Goal: Task Accomplishment & Management: Manage account settings

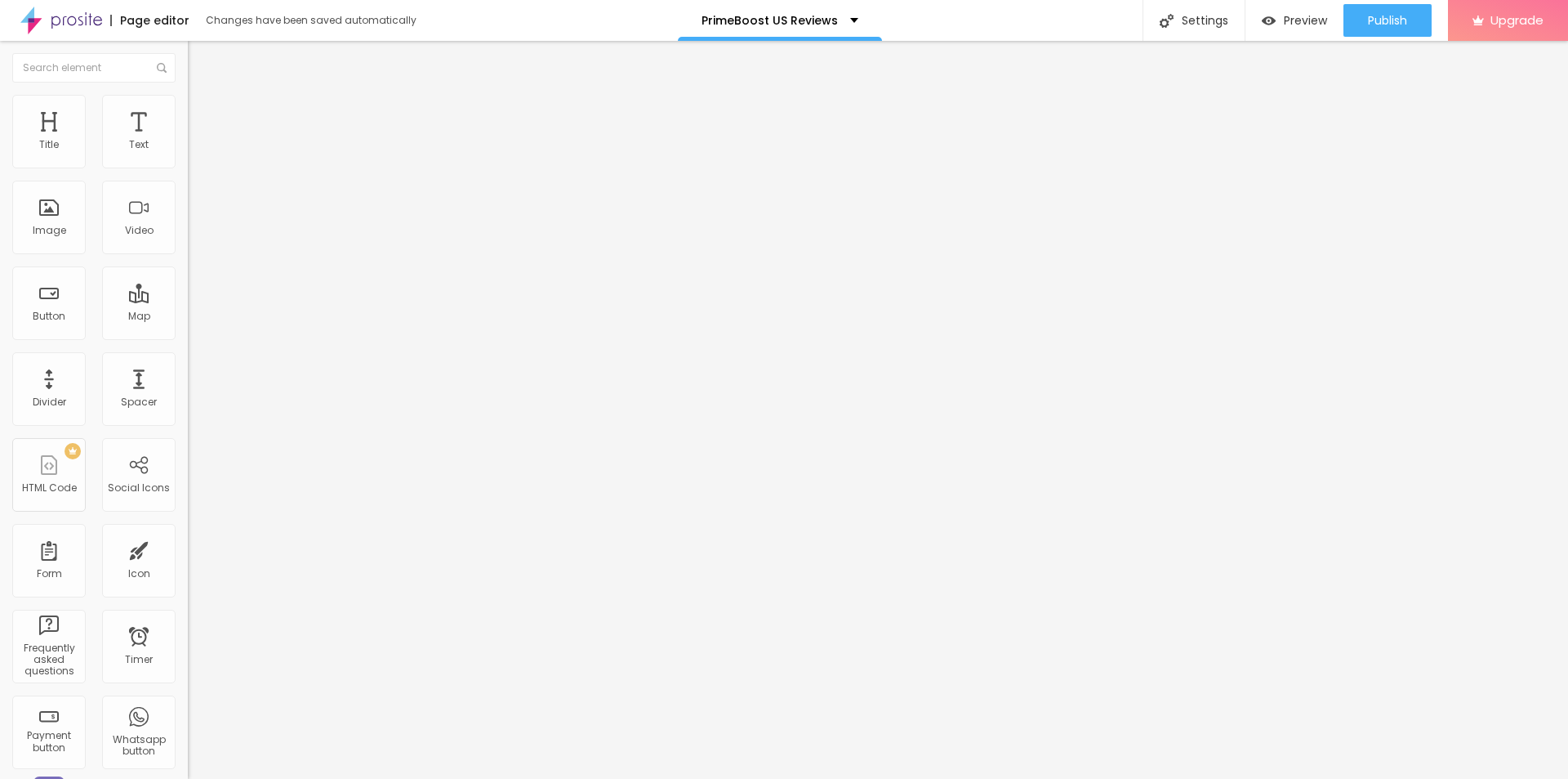
click at [188, 102] on li "Style" at bounding box center [282, 103] width 188 height 17
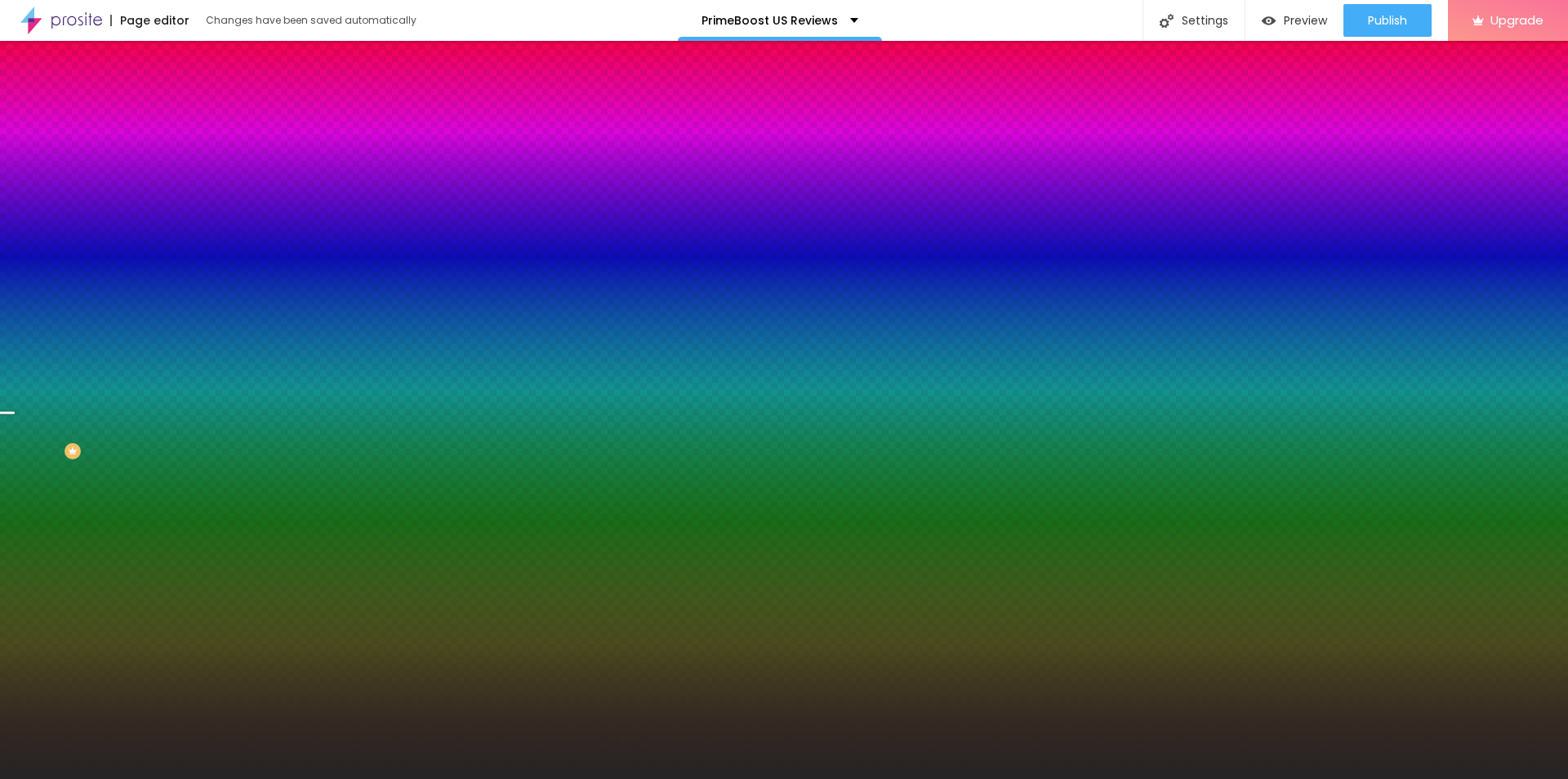
click at [275, 150] on span at bounding box center [280, 143] width 10 height 14
click at [188, 150] on span "Add image" at bounding box center [221, 143] width 67 height 14
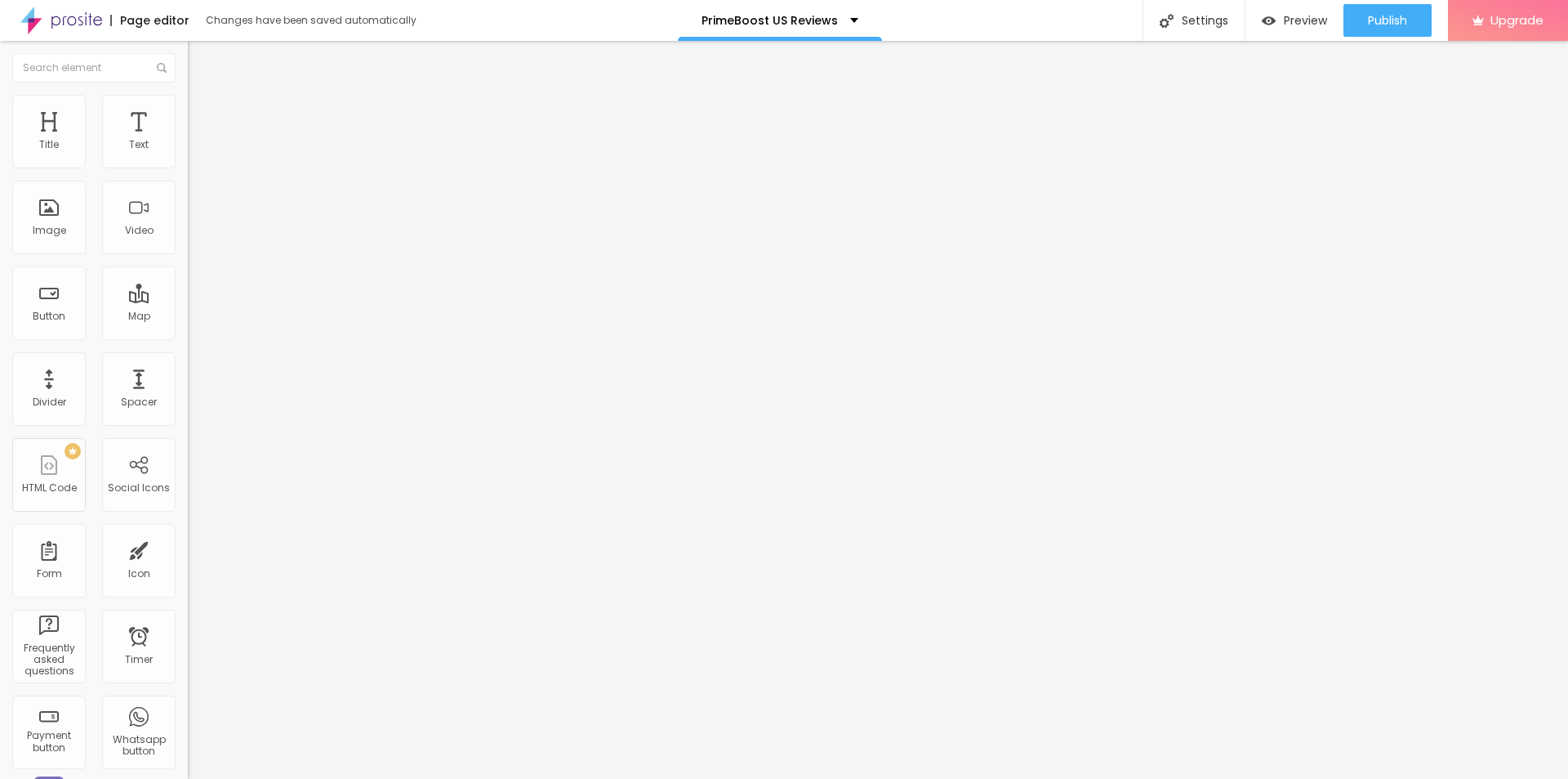
type input "24"
type input "25"
type input "26"
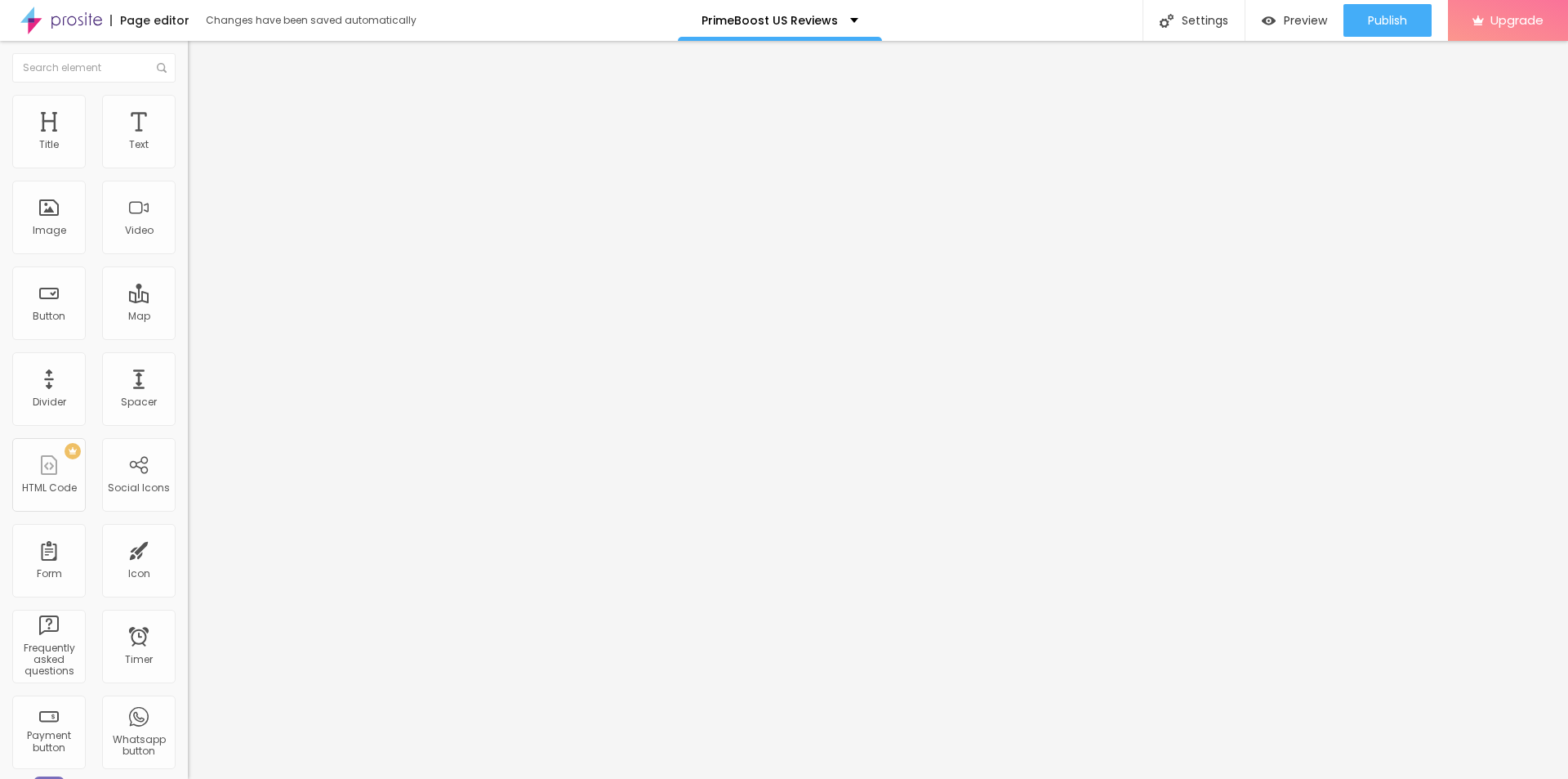
type input "26"
type input "27"
type input "28"
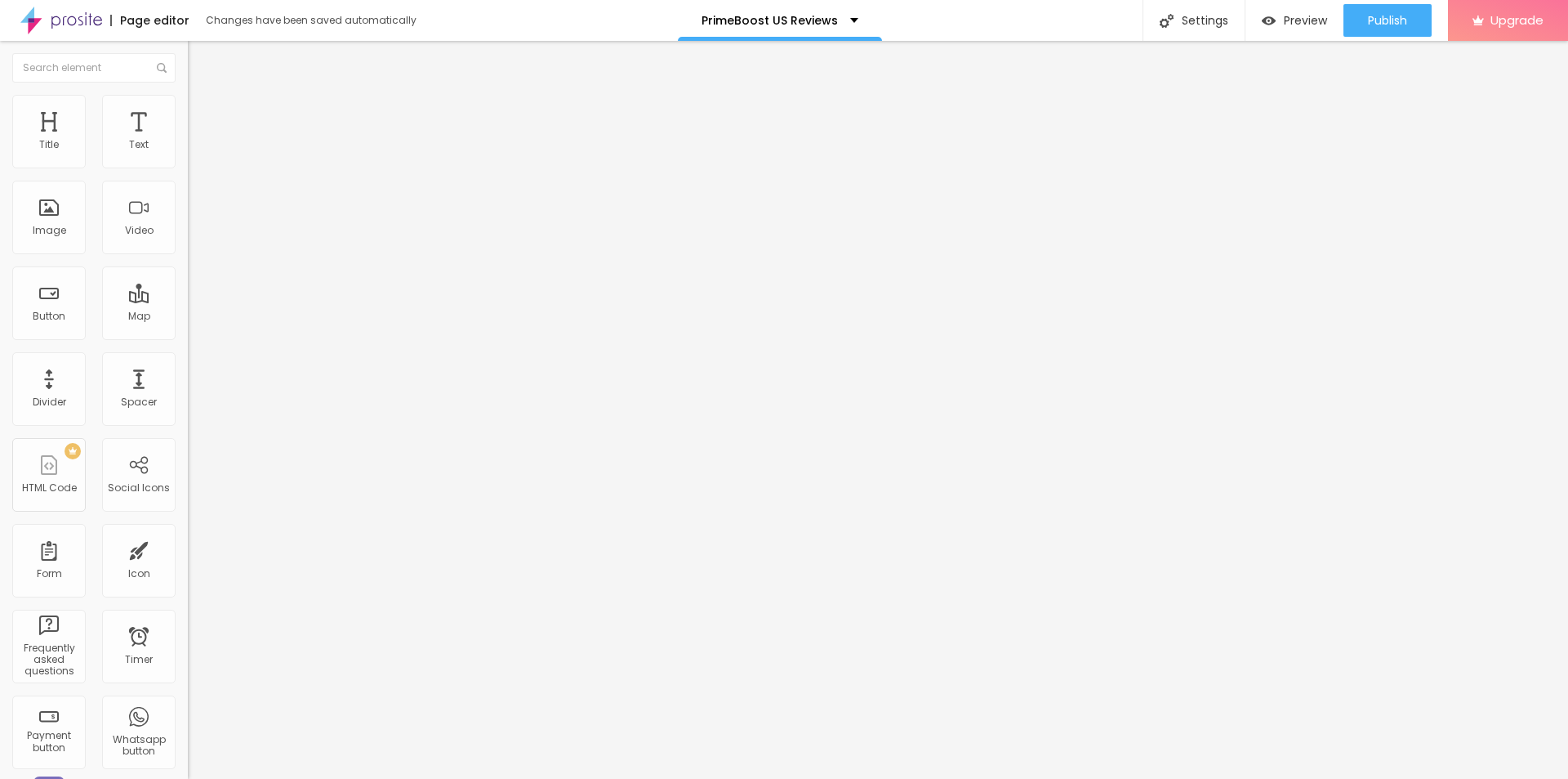
type input "30"
type input "31"
type input "32"
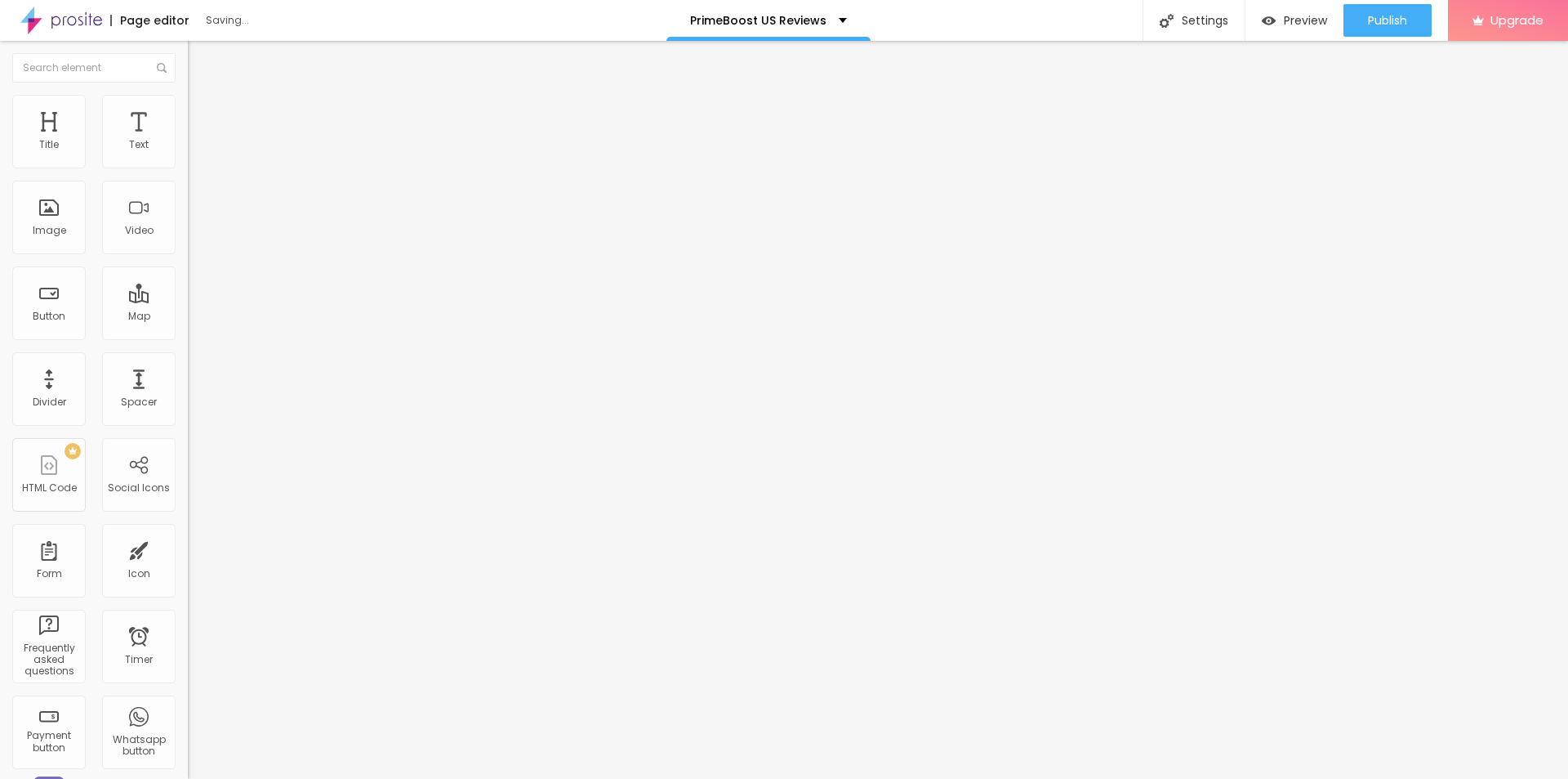
type input "32"
type input "33"
type input "35"
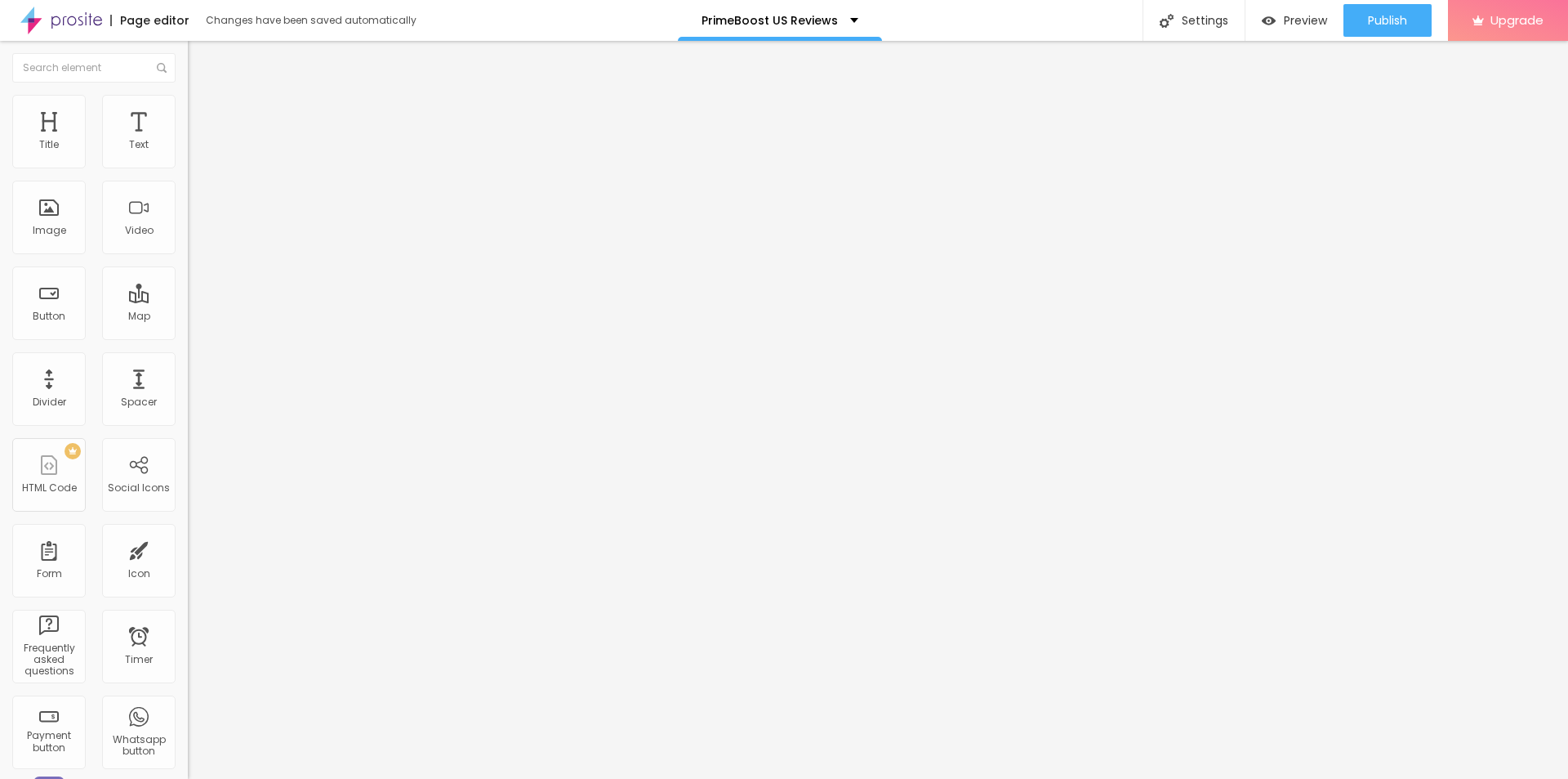
drag, startPoint x: 47, startPoint y: 340, endPoint x: 62, endPoint y: 345, distance: 15.8
type input "35"
click at [188, 386] on input "range" at bounding box center [241, 392] width 106 height 13
type input "19"
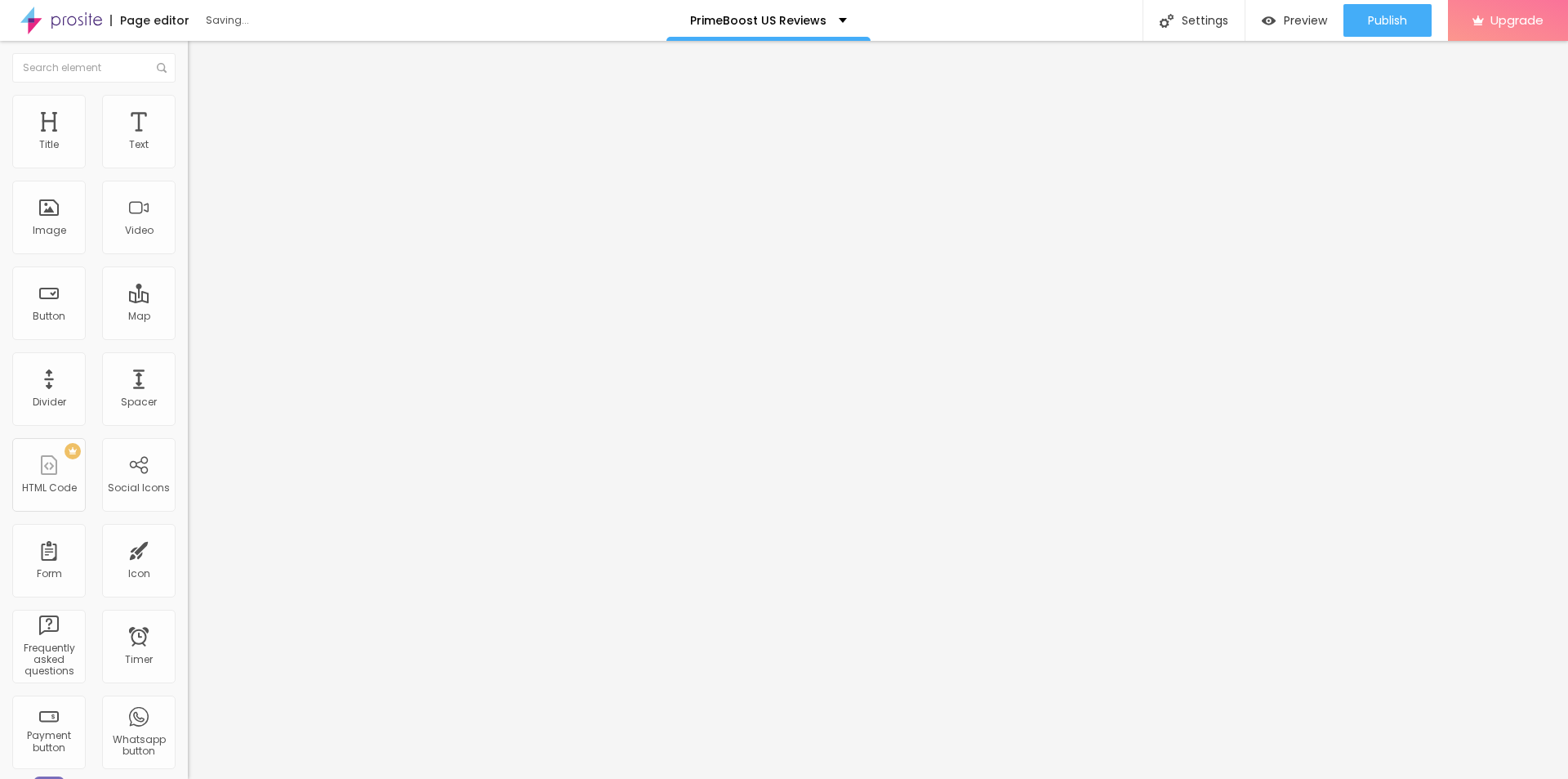
type input "20"
type input "21"
drag, startPoint x: 84, startPoint y: 158, endPoint x: 94, endPoint y: 160, distance: 10.2
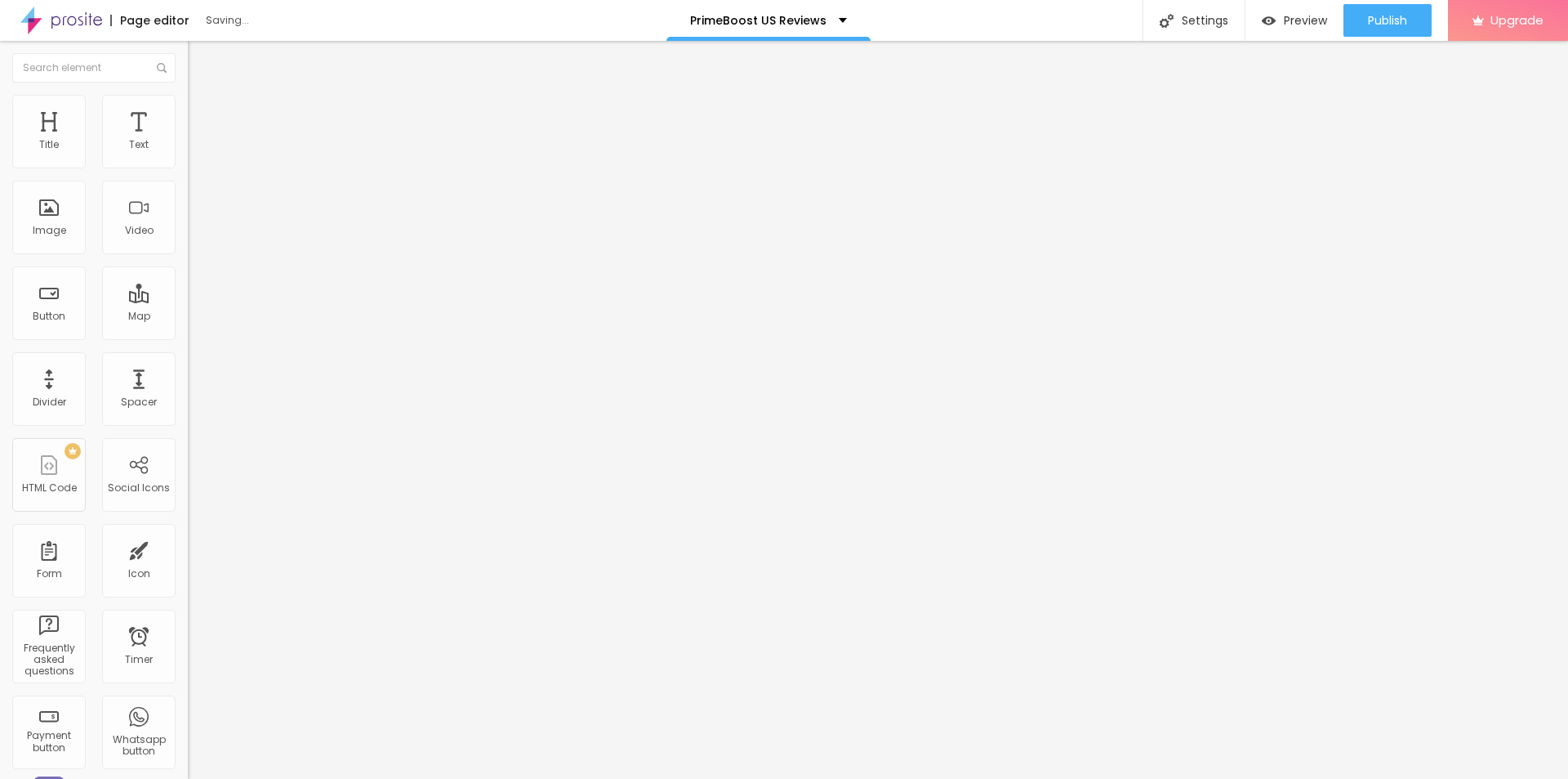
type input "21"
click at [188, 301] on input "range" at bounding box center [241, 307] width 106 height 13
click at [1200, 15] on div "Settings" at bounding box center [1194, 21] width 102 height 41
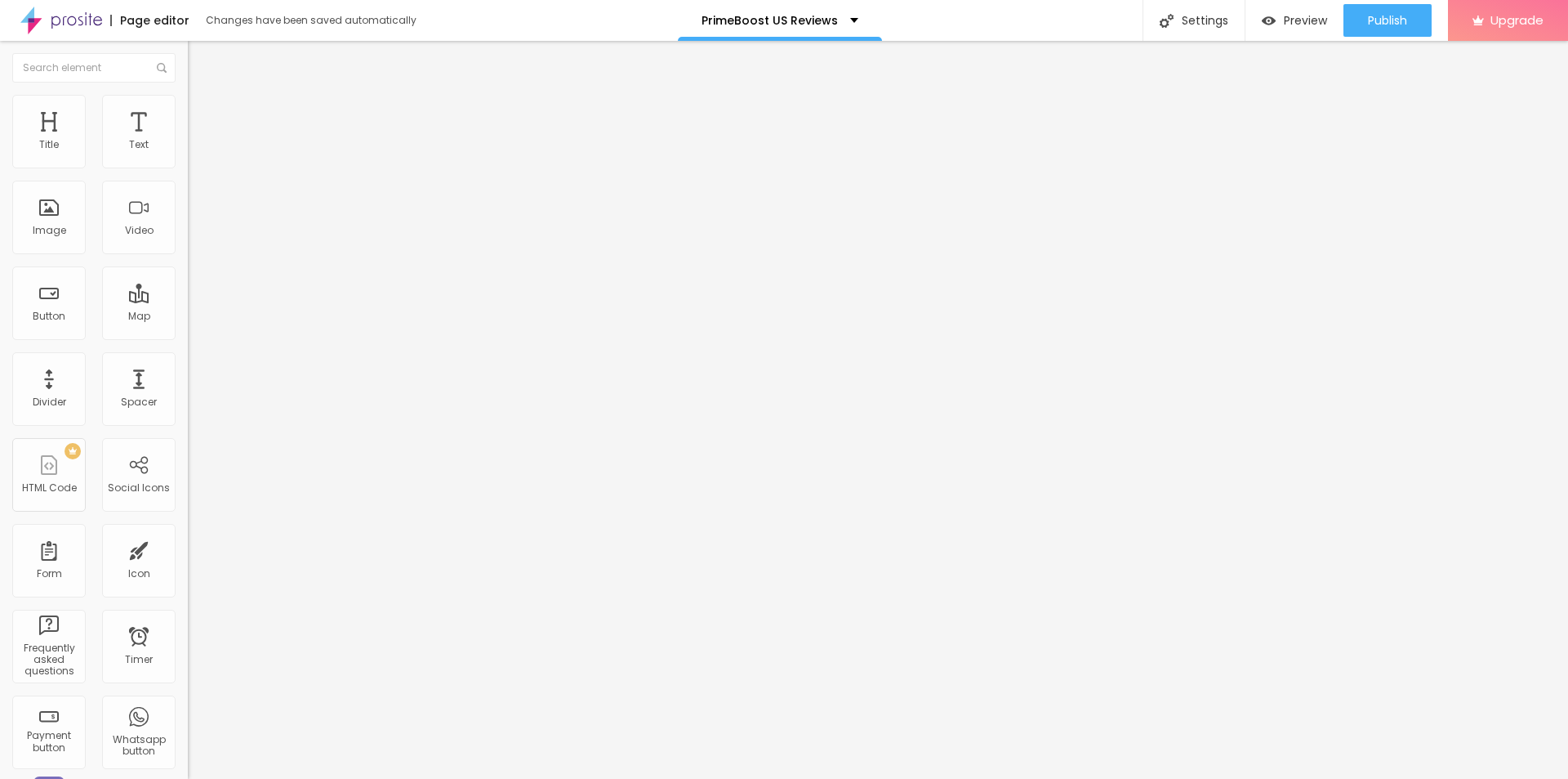
paste input "How It Works, Pros & Cons"
paste input "PrimeBoost™"
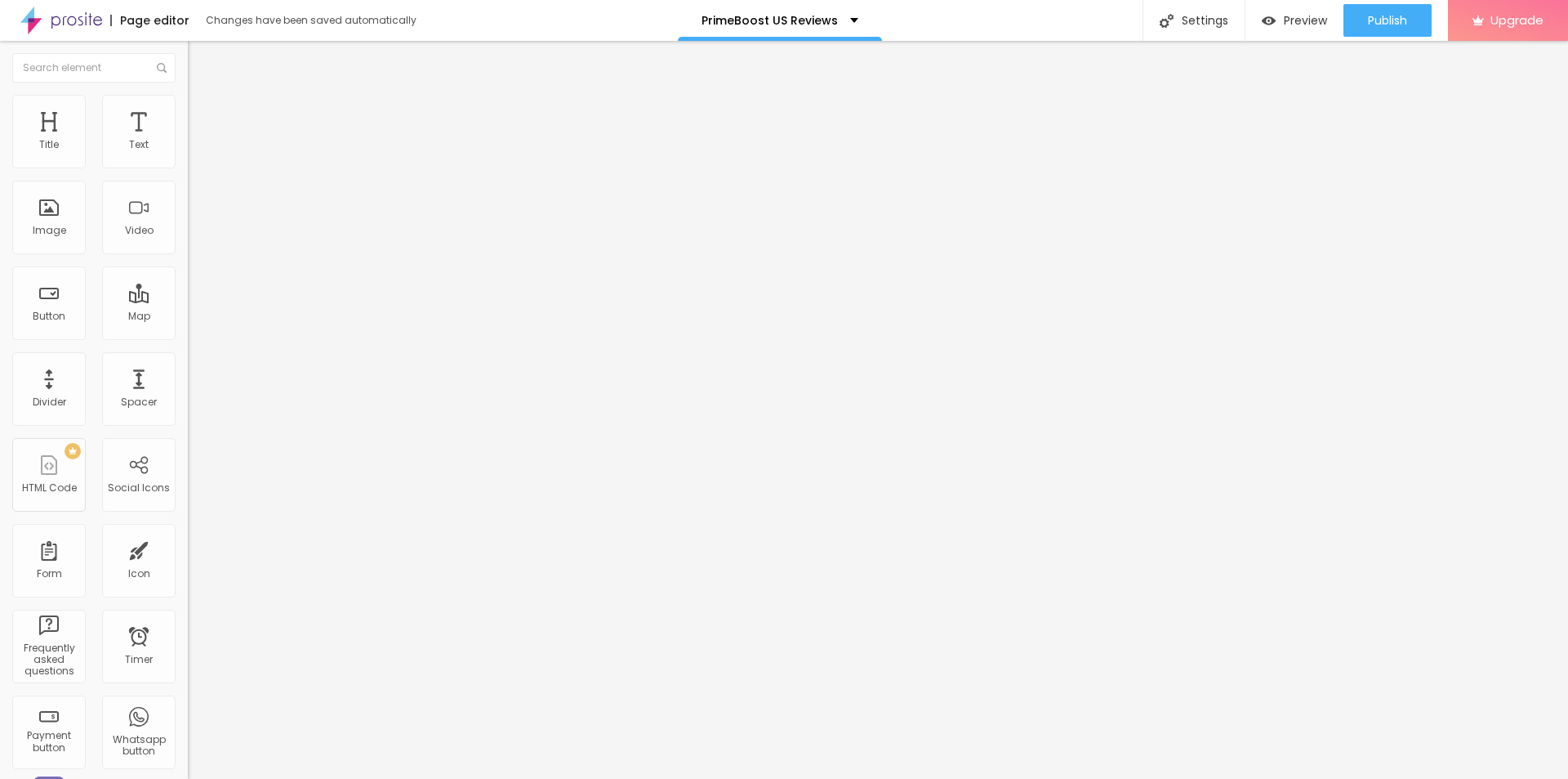
type input "PrimeBoost™ Reviews How It Works, Pros & Cons"
drag, startPoint x: 712, startPoint y: 413, endPoint x: 600, endPoint y: 413, distance: 112.0
copy span "Page Description"
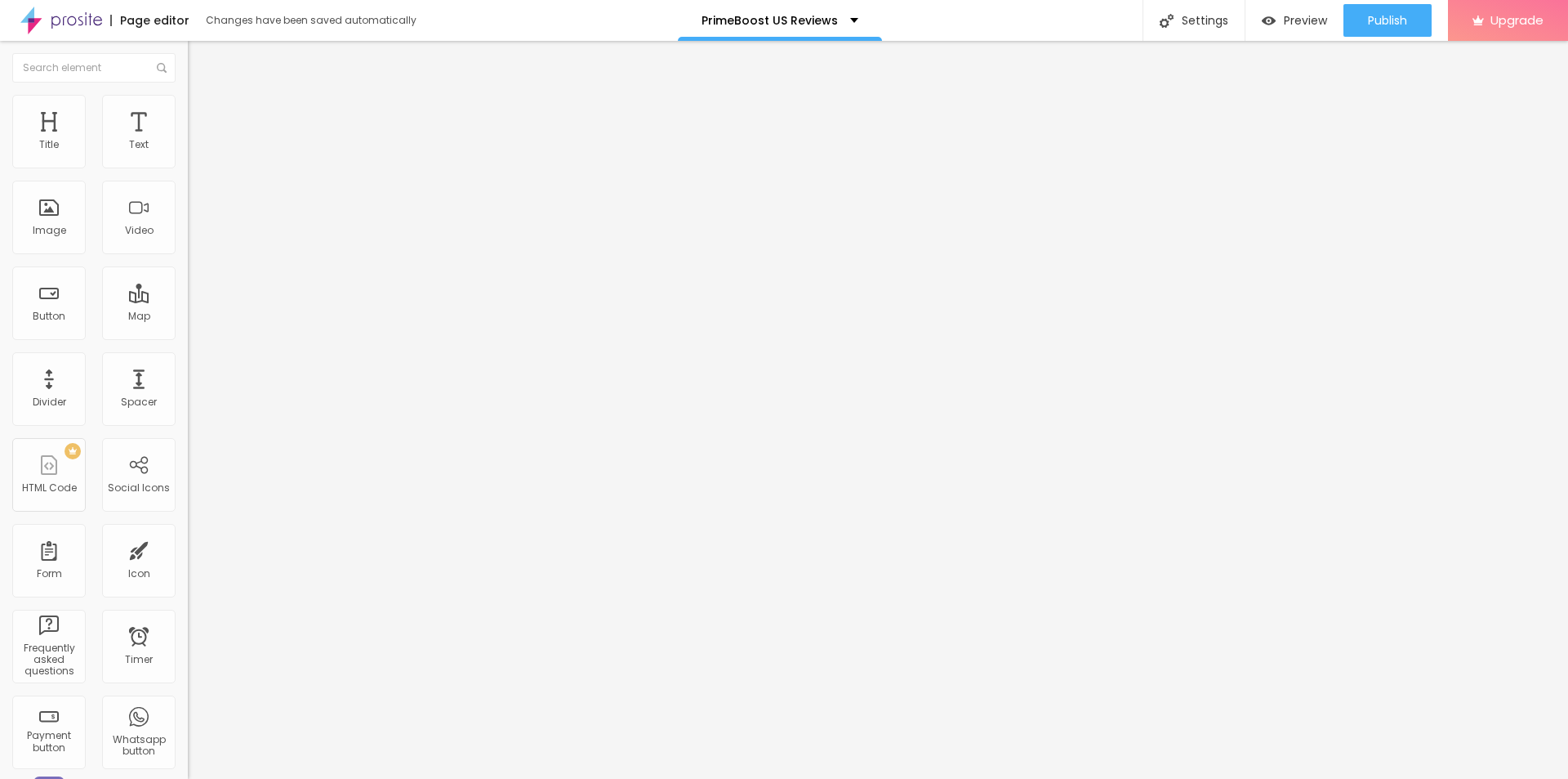
paste textarea "PrimeBoost™ is a natural [DEMOGRAPHIC_DATA][MEDICAL_DATA] & [MEDICAL_DATA] boos…"
type textarea "PrimeBoost™ is a natural [DEMOGRAPHIC_DATA][MEDICAL_DATA] & [MEDICAL_DATA] boos…"
drag, startPoint x: 695, startPoint y: 362, endPoint x: 582, endPoint y: 352, distance: 113.4
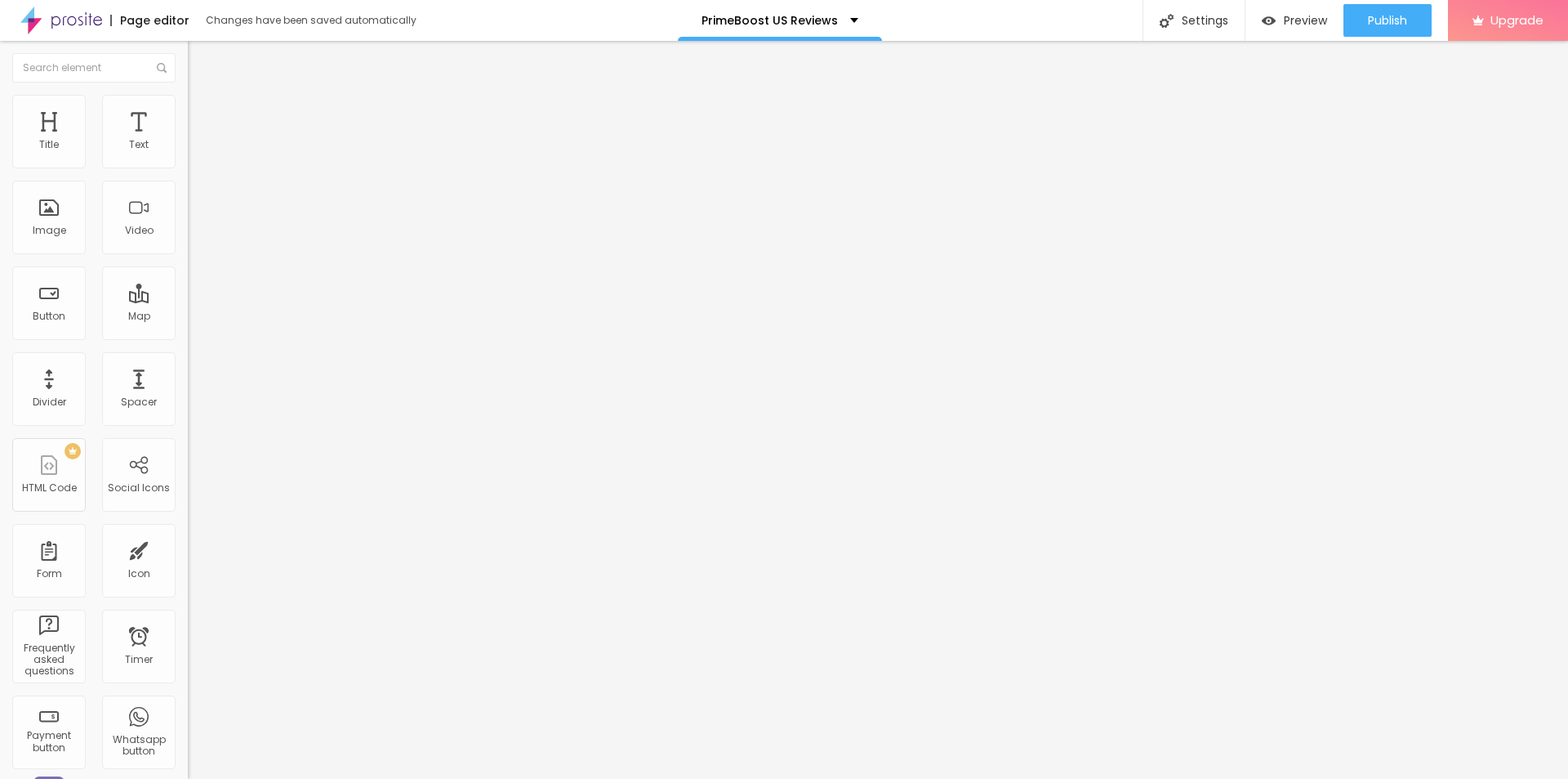
paste textarea "PrimeBoos"
type textarea "PrimeBoos"
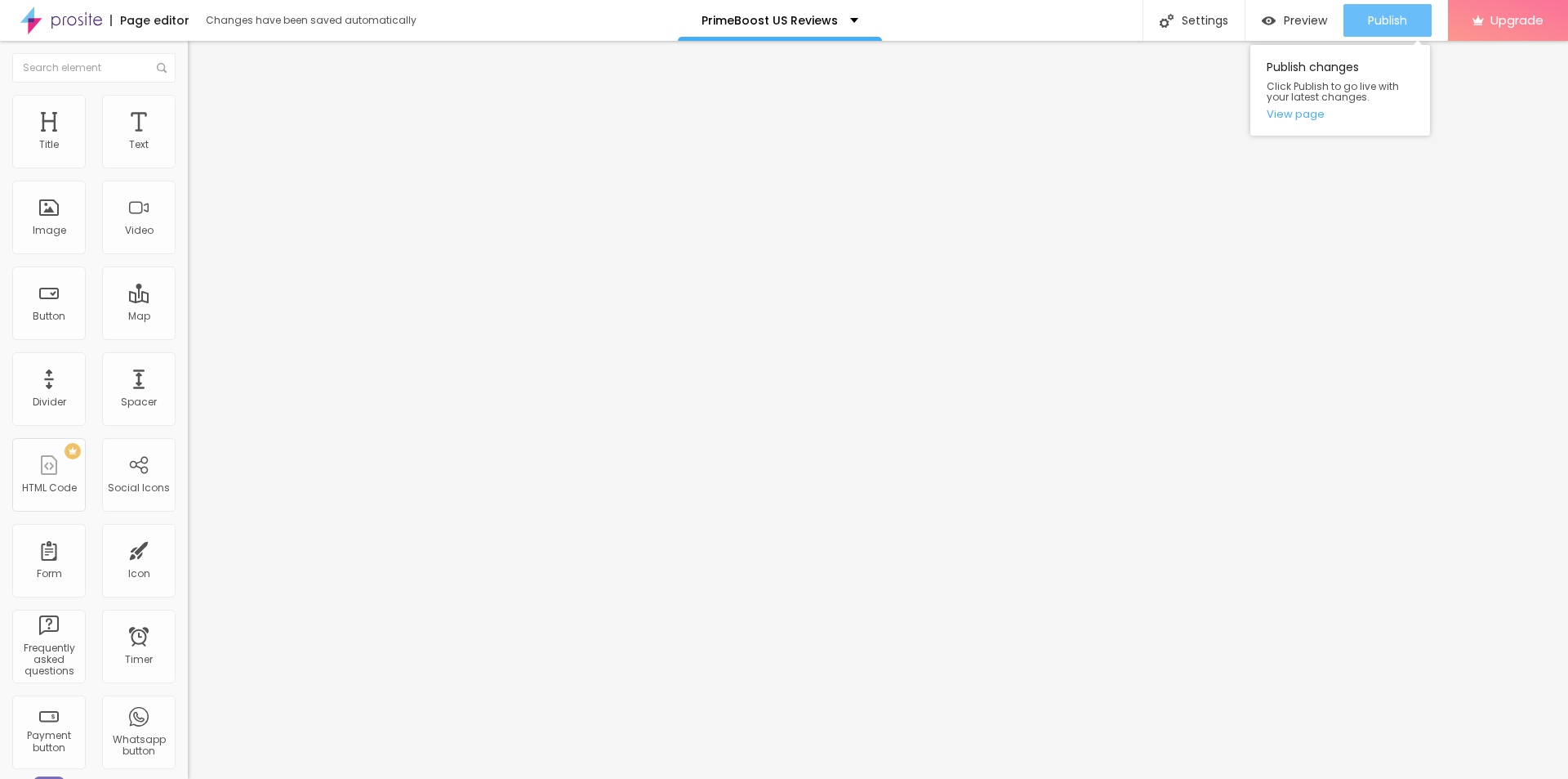
click at [1362, 10] on button "Publish" at bounding box center [1388, 20] width 88 height 32
click at [1275, 112] on link "View page" at bounding box center [1340, 114] width 147 height 11
